Goal: Check status: Check status

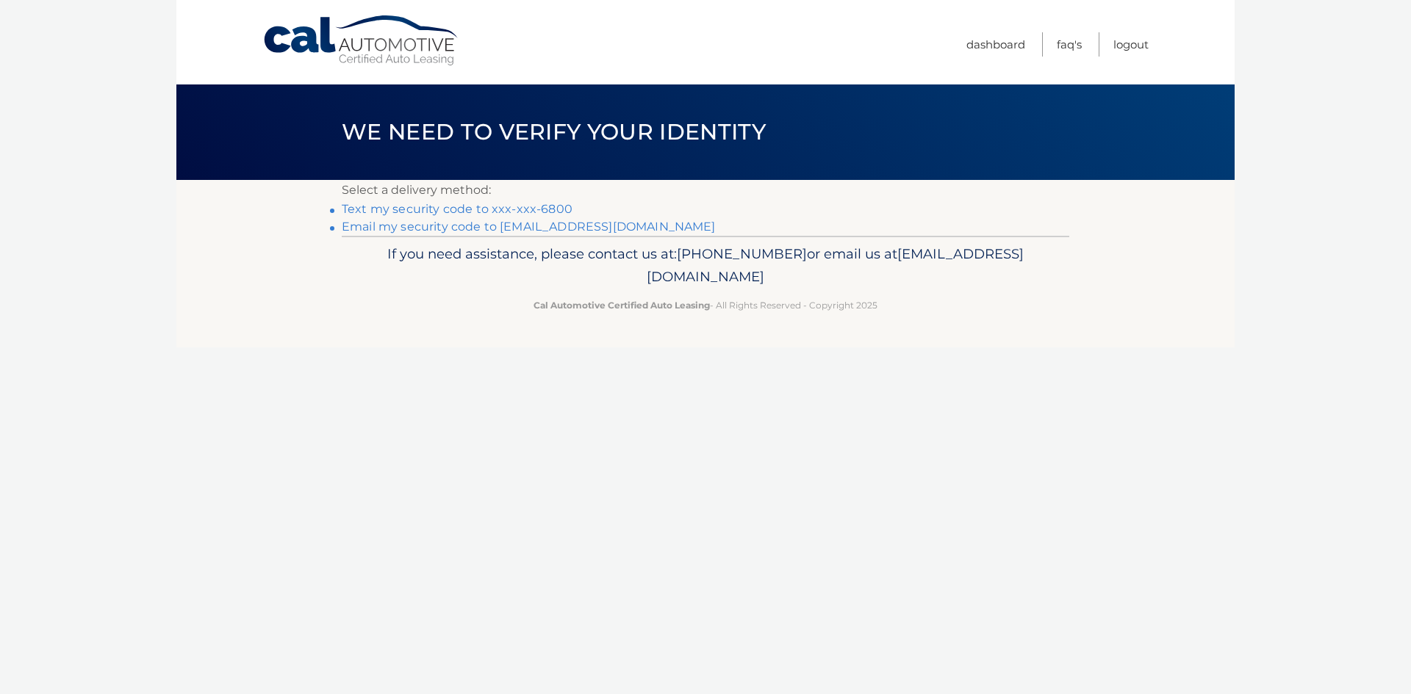
click at [478, 207] on link "Text my security code to xxx-xxx-6800" at bounding box center [457, 209] width 231 height 14
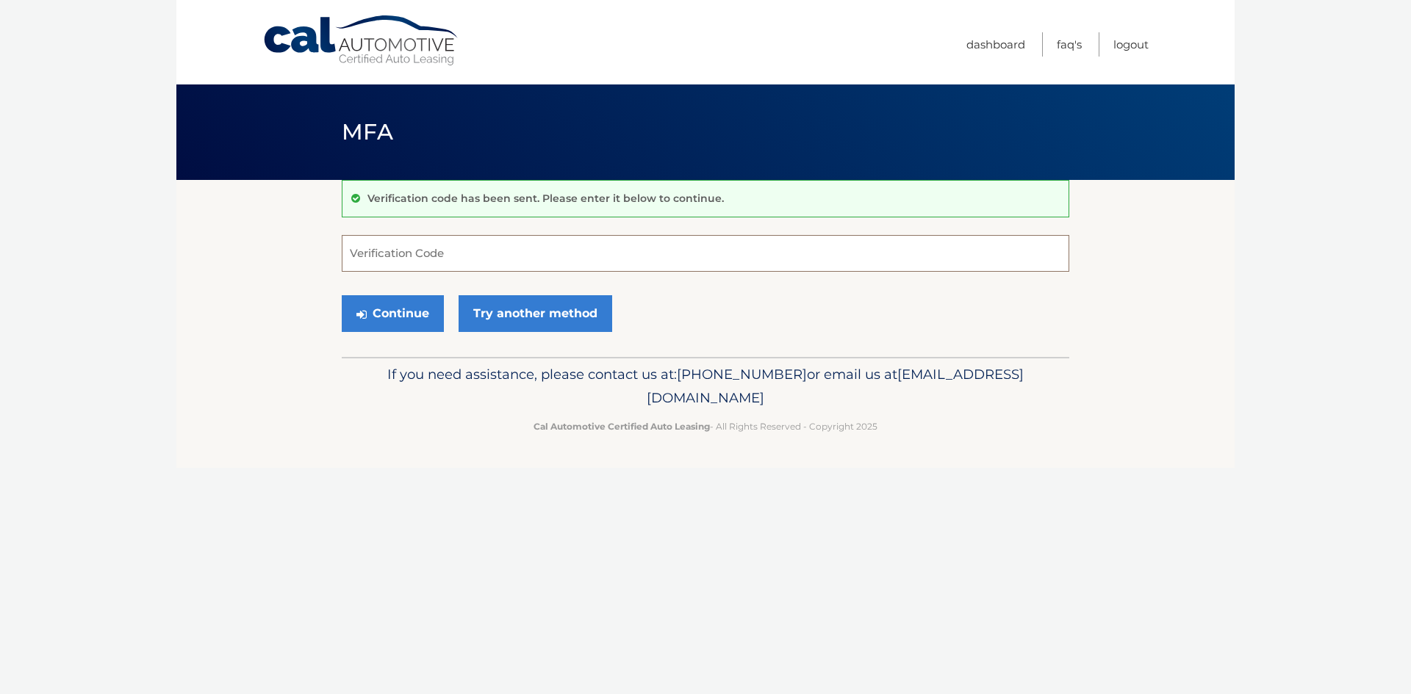
click at [501, 254] on input "Verification Code" at bounding box center [706, 253] width 728 height 37
type input "579446"
click at [427, 323] on button "Continue" at bounding box center [393, 313] width 102 height 37
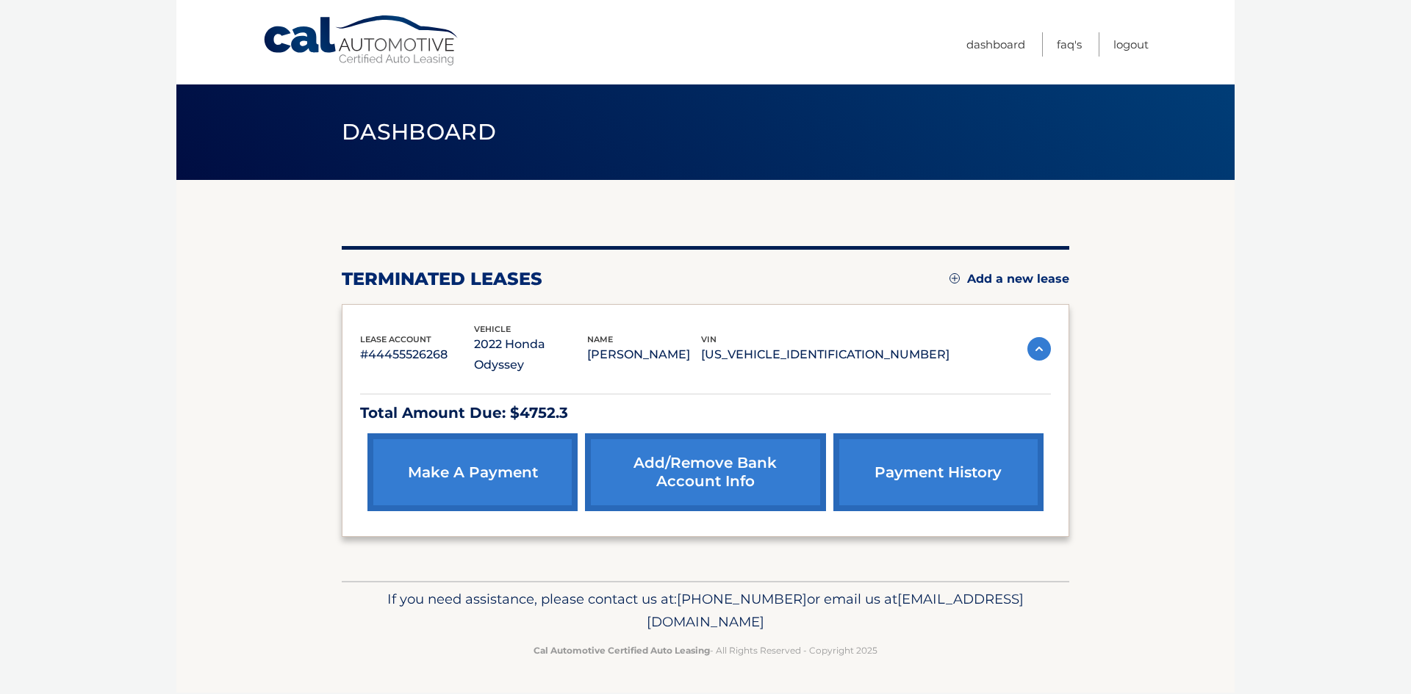
click at [489, 401] on p "Total Amount Due: $4752.3" at bounding box center [705, 414] width 691 height 26
click at [841, 345] on p "[US_VEHICLE_IDENTIFICATION_NUMBER]" at bounding box center [825, 355] width 248 height 21
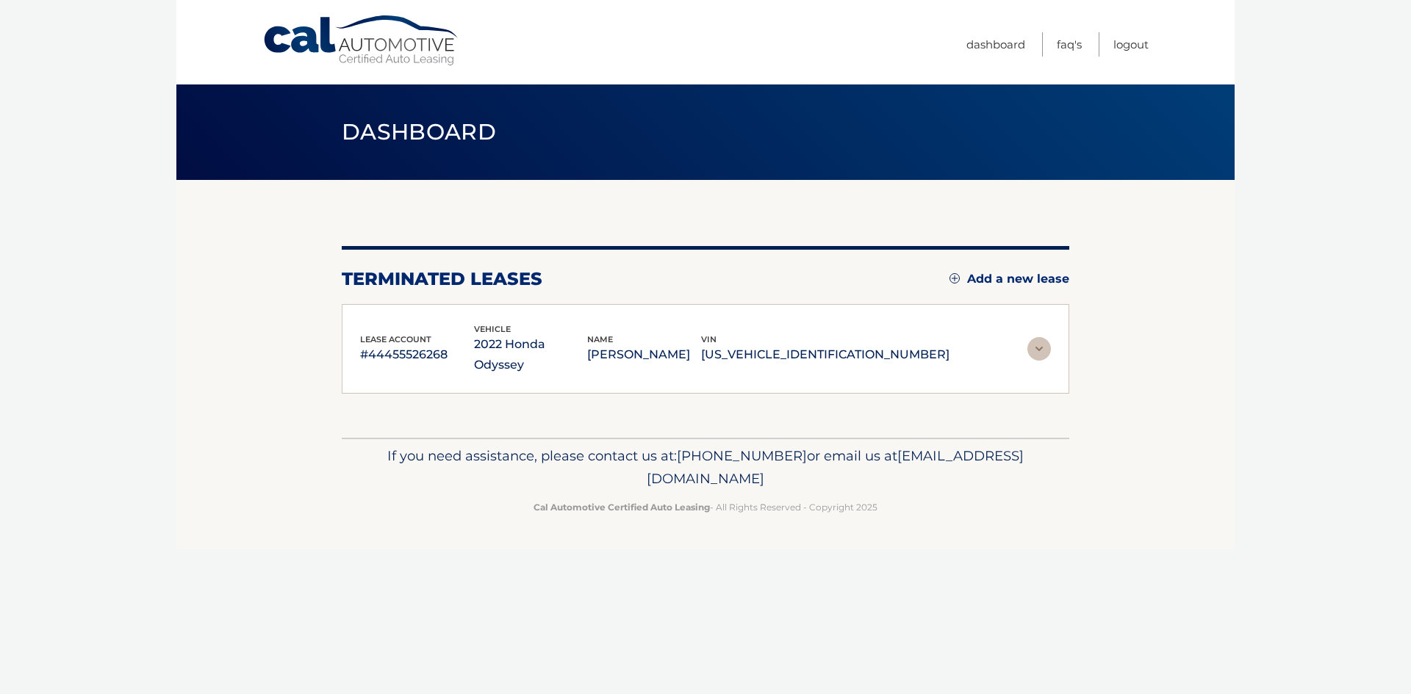
click at [700, 345] on p "[PERSON_NAME]" at bounding box center [644, 355] width 114 height 21
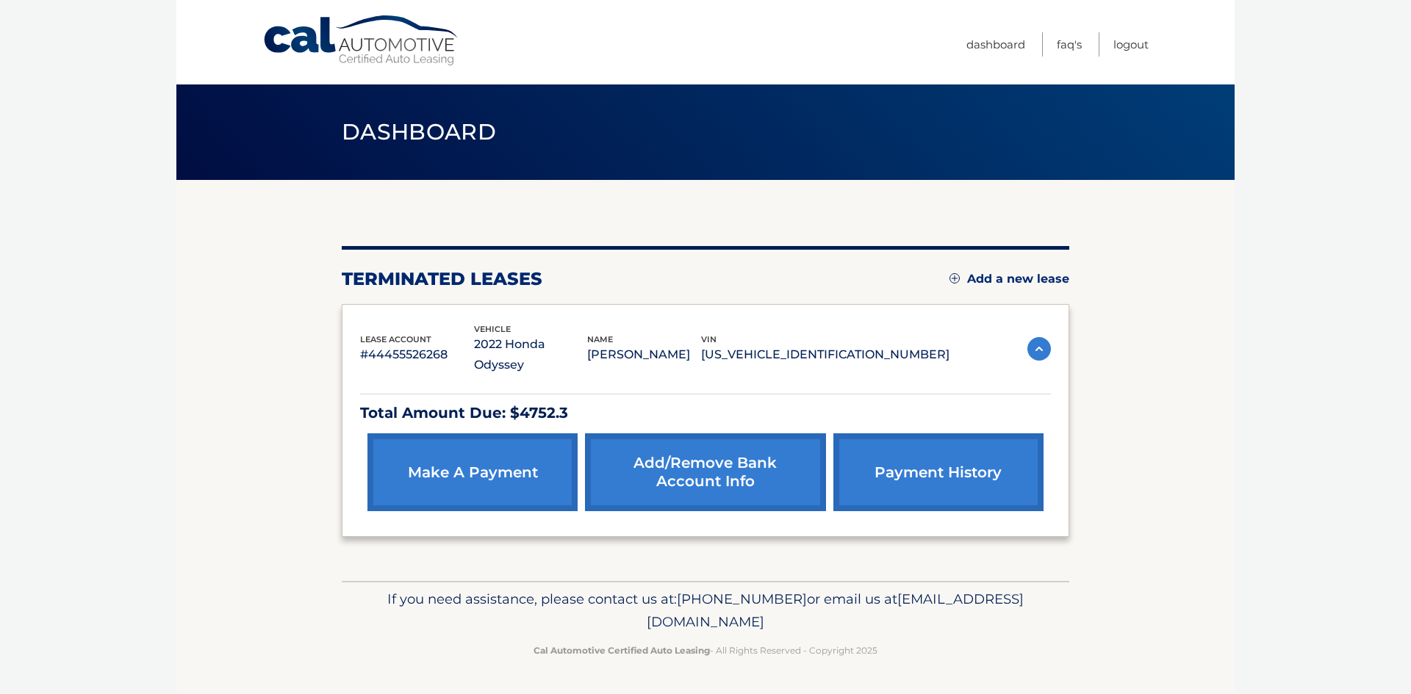
click at [412, 345] on p "#44455526268" at bounding box center [417, 355] width 114 height 21
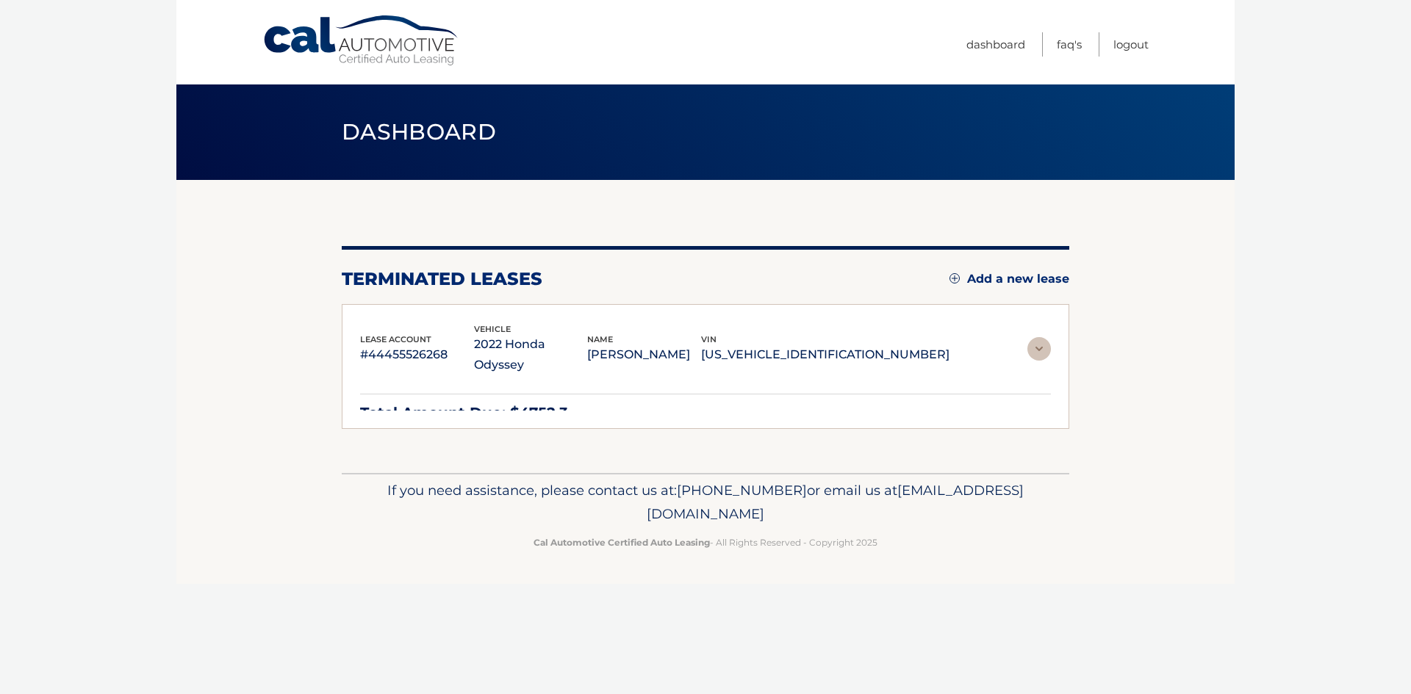
click at [567, 342] on p "2022 Honda Odyssey" at bounding box center [531, 354] width 114 height 41
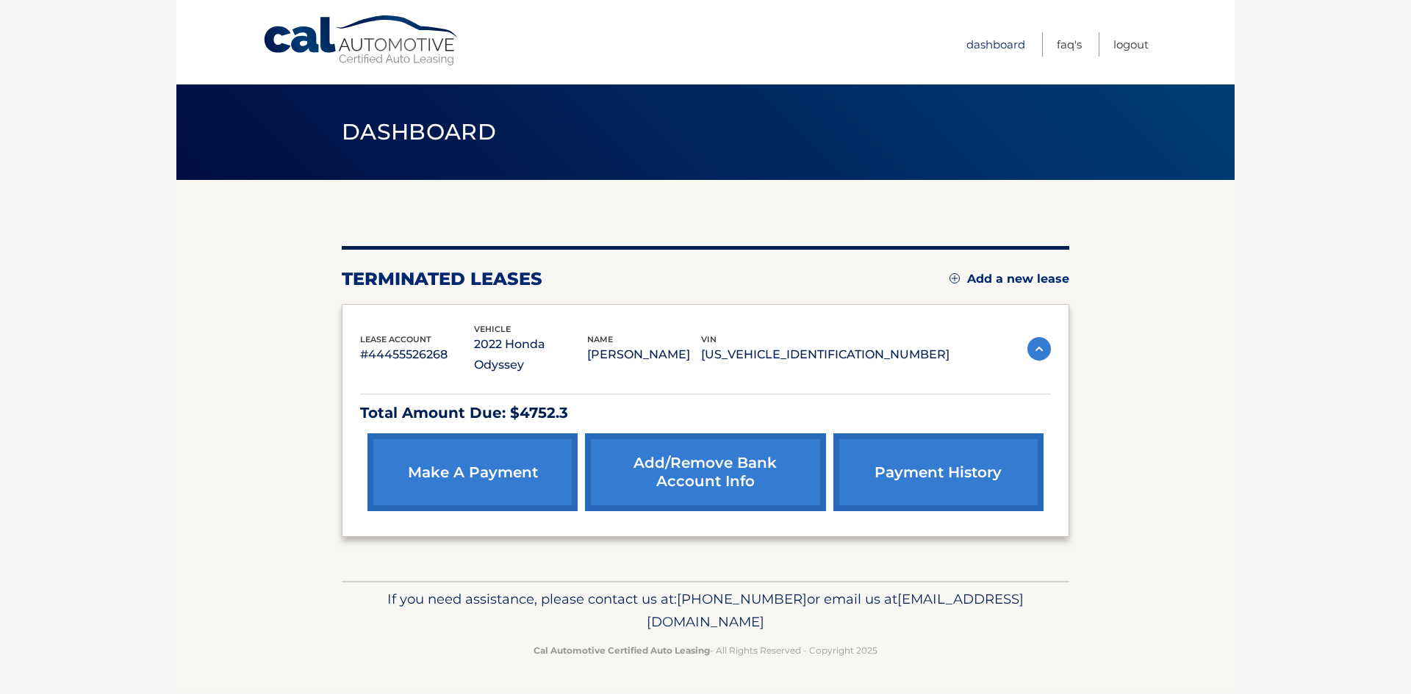
click at [997, 46] on link "Dashboard" at bounding box center [995, 44] width 59 height 24
